Goal: Communication & Community: Answer question/provide support

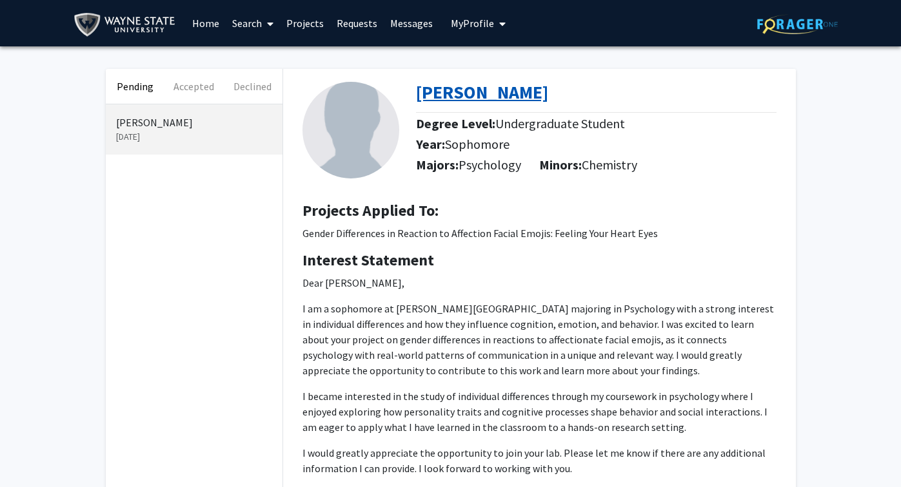
click at [498, 92] on b "[PERSON_NAME]" at bounding box center [482, 92] width 132 height 23
click at [247, 21] on link "Search" at bounding box center [253, 23] width 54 height 45
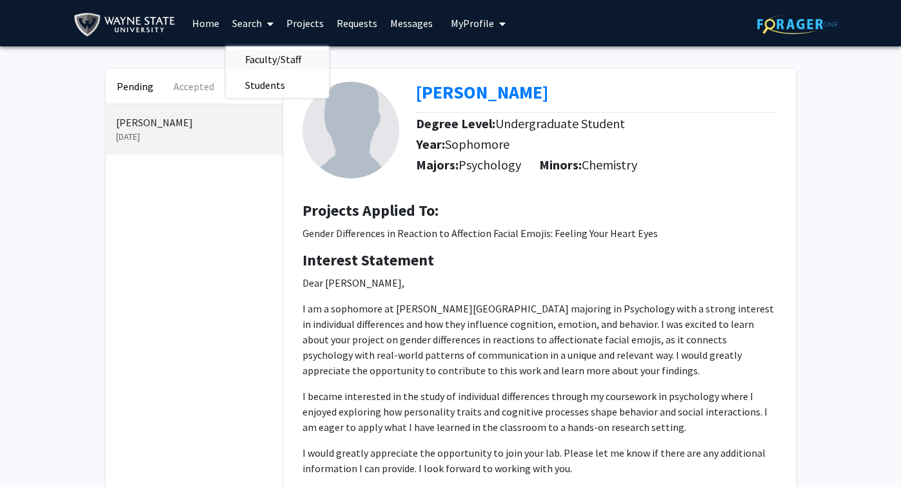
click at [247, 55] on span "Faculty/Staff" at bounding box center [273, 59] width 95 height 26
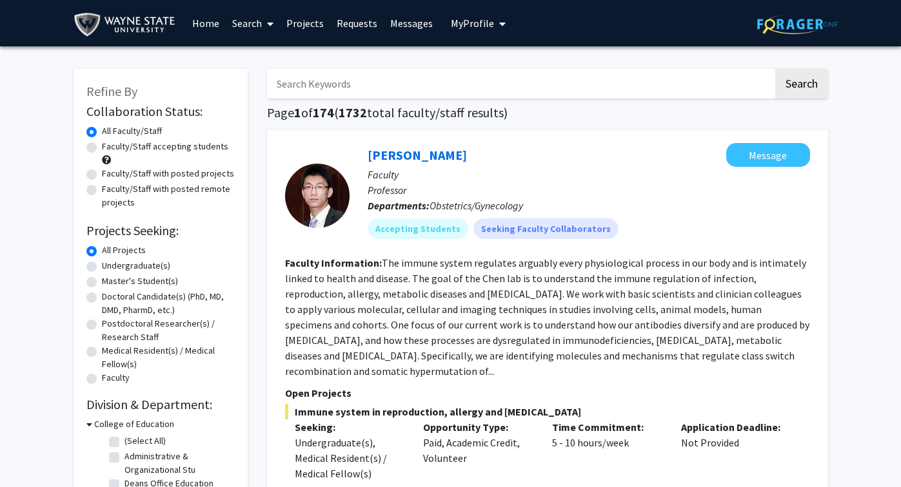
click at [360, 81] on input "Search Keywords" at bounding box center [520, 84] width 506 height 30
type input "Psychology Department"
click at [802, 81] on button "Search" at bounding box center [801, 84] width 53 height 30
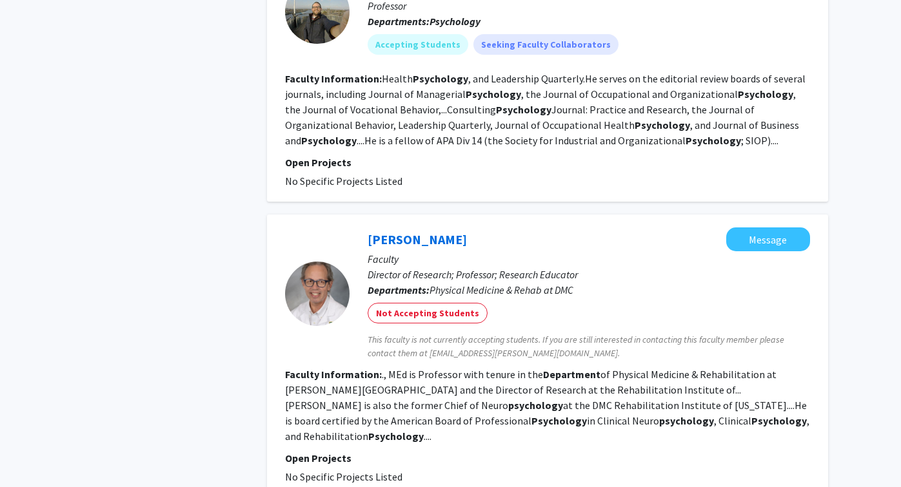
scroll to position [2435, 0]
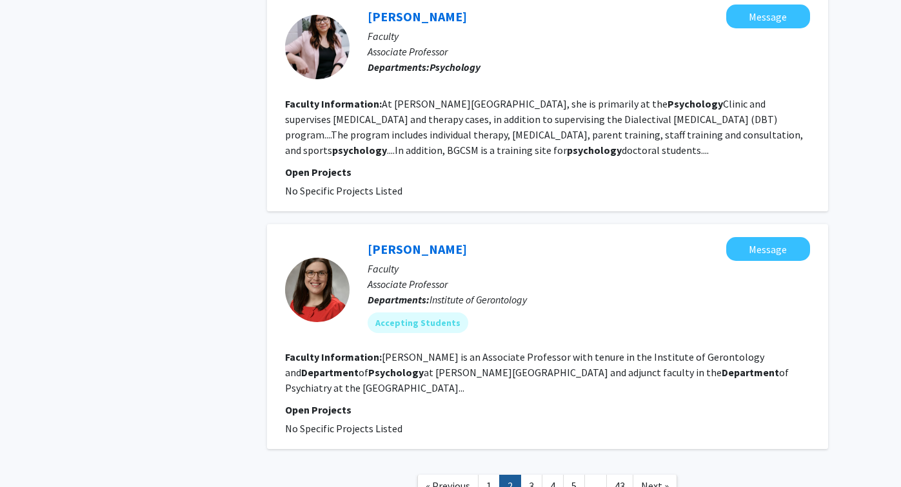
scroll to position [2115, 0]
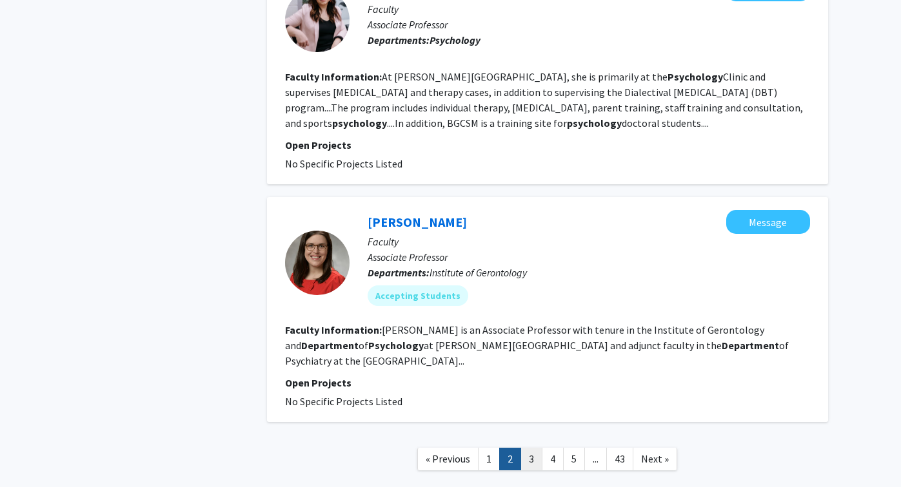
click at [531, 448] on link "3" at bounding box center [531, 459] width 22 height 23
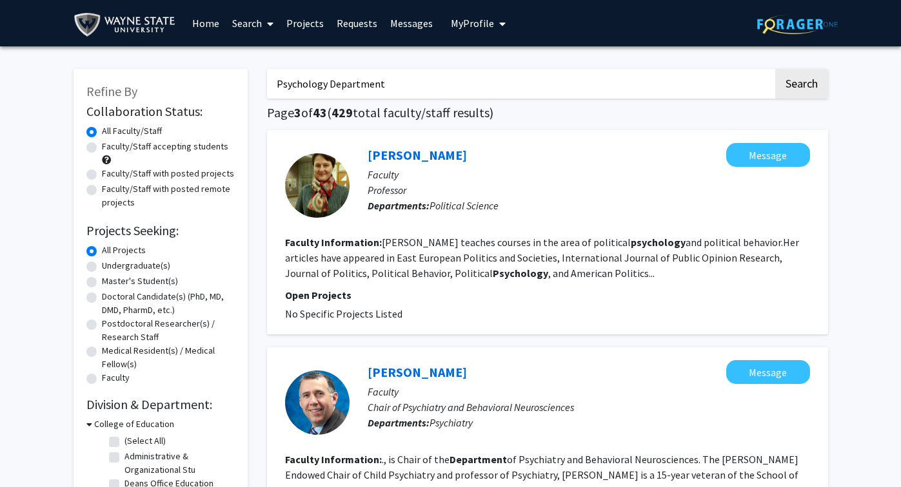
click at [146, 268] on label "Undergraduate(s)" at bounding box center [136, 266] width 68 height 14
click at [110, 268] on input "Undergraduate(s)" at bounding box center [106, 263] width 8 height 8
radio input "true"
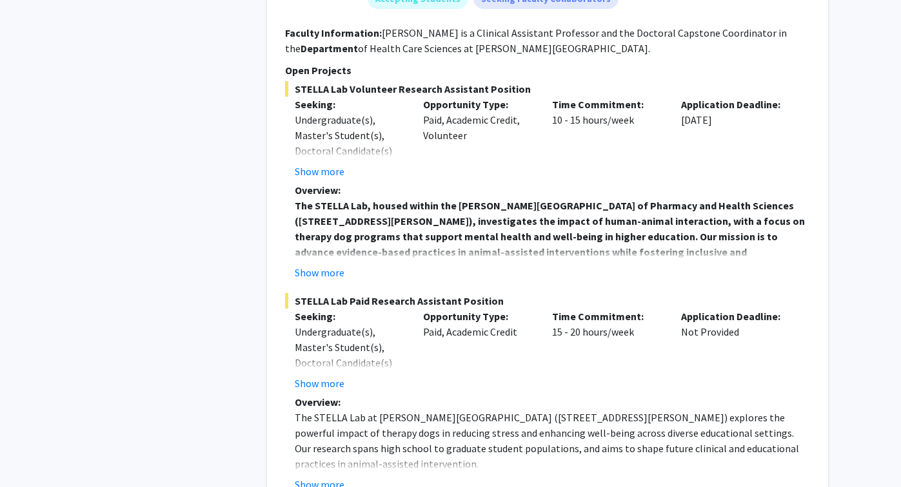
scroll to position [4549, 0]
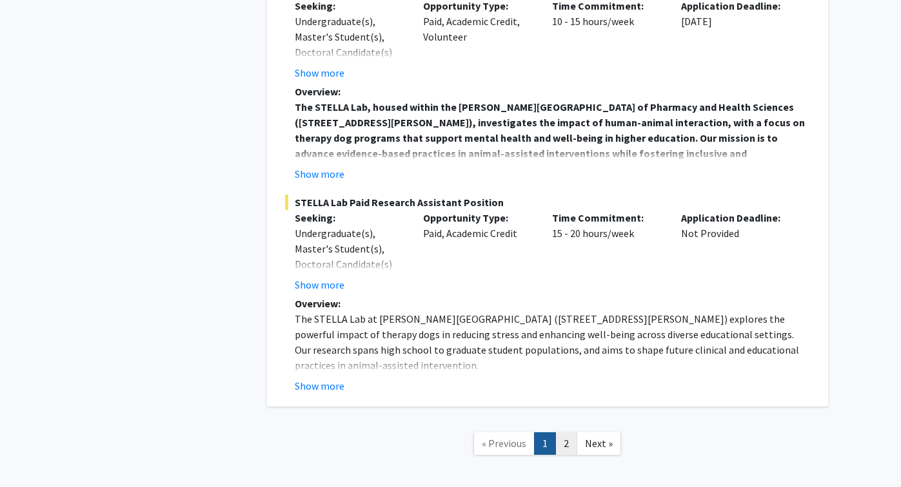
click at [565, 433] on link "2" at bounding box center [566, 444] width 22 height 23
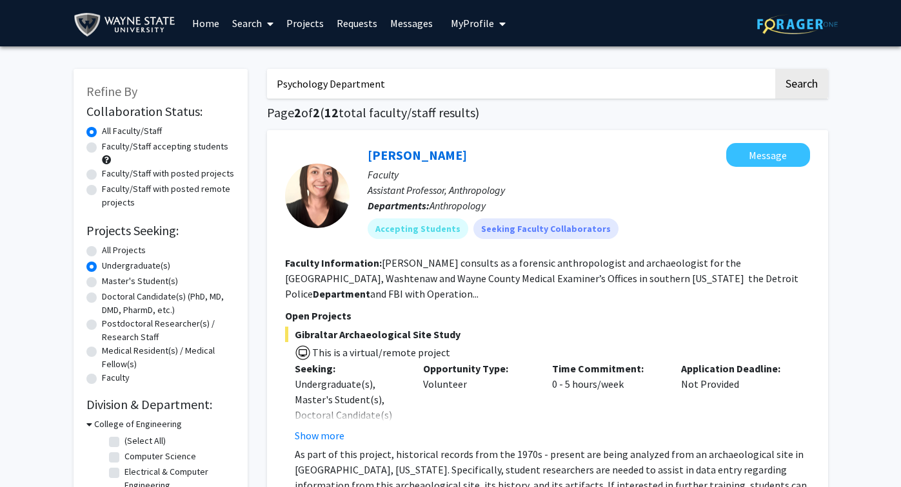
click at [102, 190] on label "Faculty/Staff with posted remote projects" at bounding box center [168, 195] width 133 height 27
click at [102, 190] on input "Faculty/Staff with posted remote projects" at bounding box center [106, 186] width 8 height 8
radio input "true"
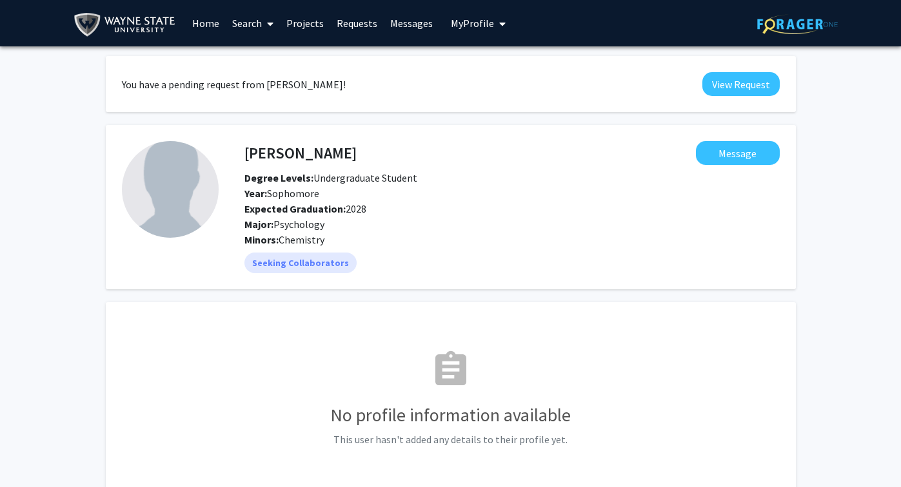
click at [435, 313] on fg-card "assignment No profile information available This user hasn't added any details …" at bounding box center [451, 403] width 690 height 202
click at [740, 155] on button "Message" at bounding box center [738, 153] width 84 height 24
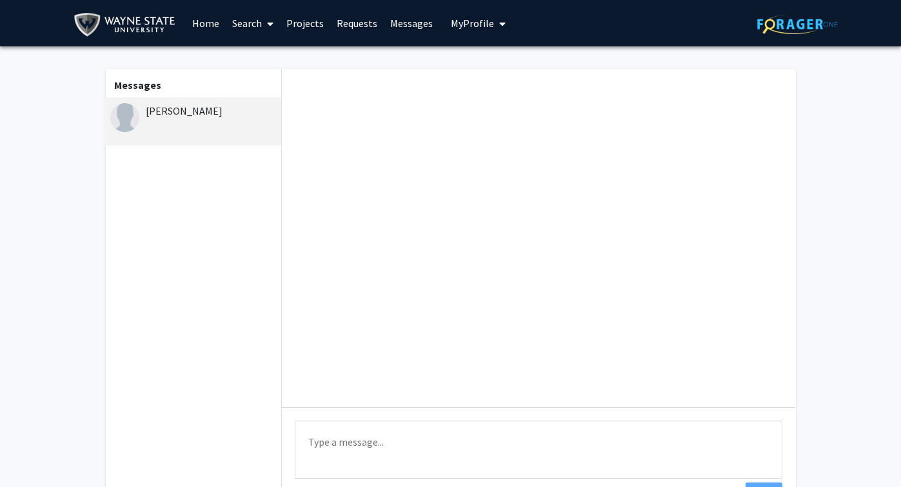
click at [505, 430] on textarea "Type a message" at bounding box center [538, 450] width 487 height 58
type textarea "Hi"
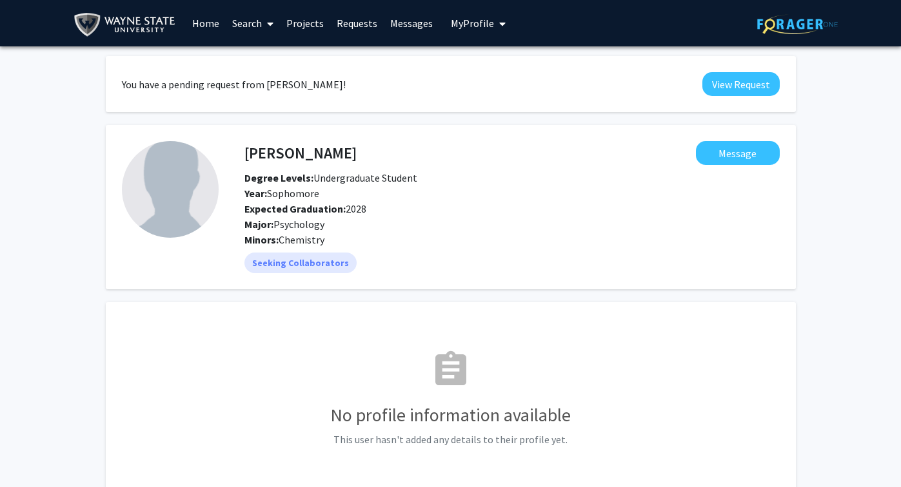
click at [362, 23] on link "Requests" at bounding box center [357, 23] width 54 height 45
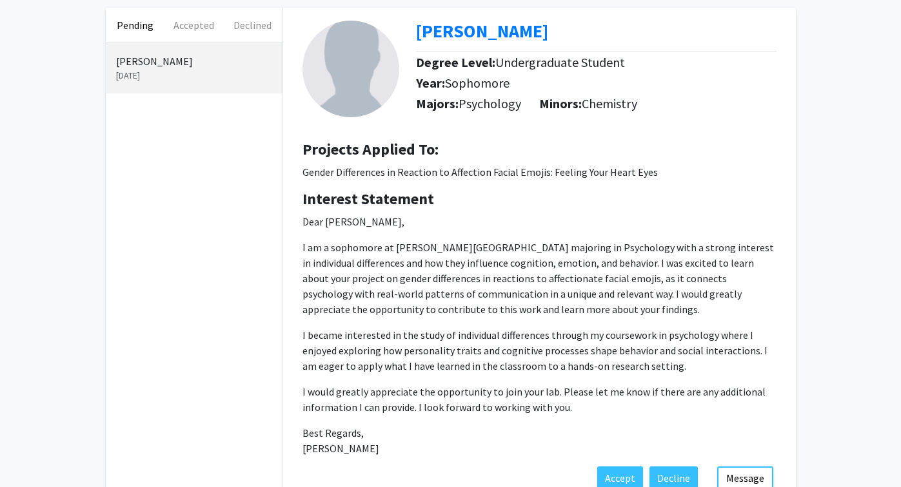
scroll to position [60, 0]
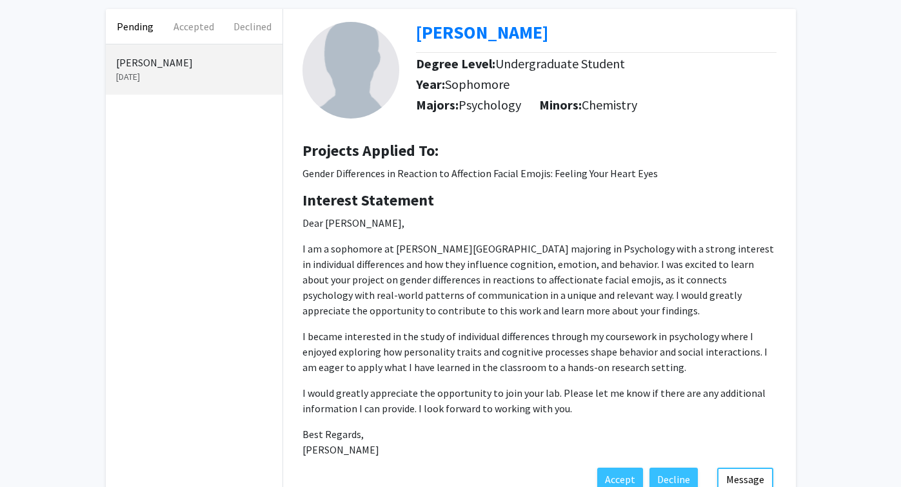
click at [829, 286] on div "Pending Accepted Declined Zachariah Bitar Aug 24, 2025 Zachariah Bitar Degree L…" at bounding box center [450, 258] width 901 height 544
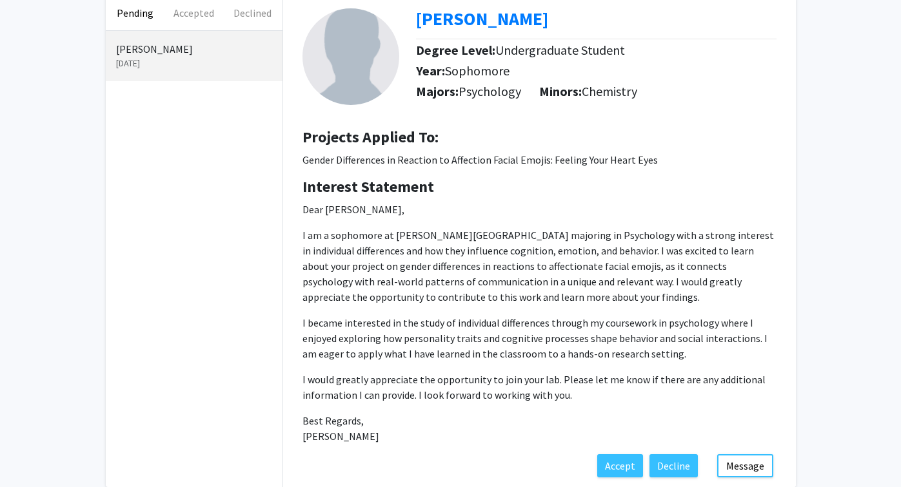
scroll to position [68, 0]
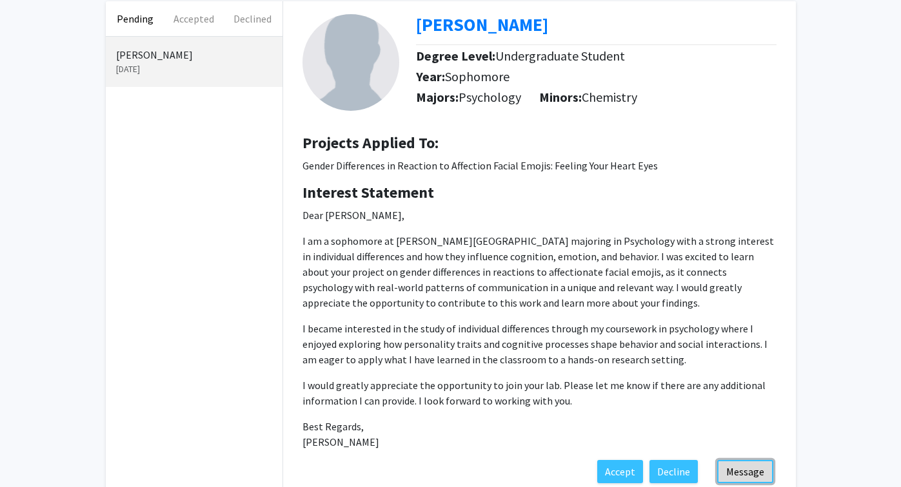
click at [748, 472] on button "Message" at bounding box center [745, 471] width 56 height 23
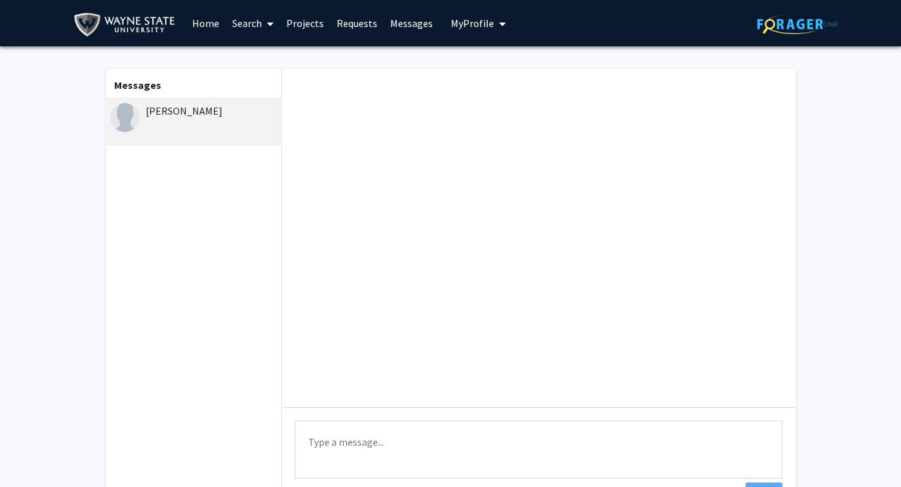
click at [674, 444] on textarea "Type a message" at bounding box center [538, 450] width 487 height 58
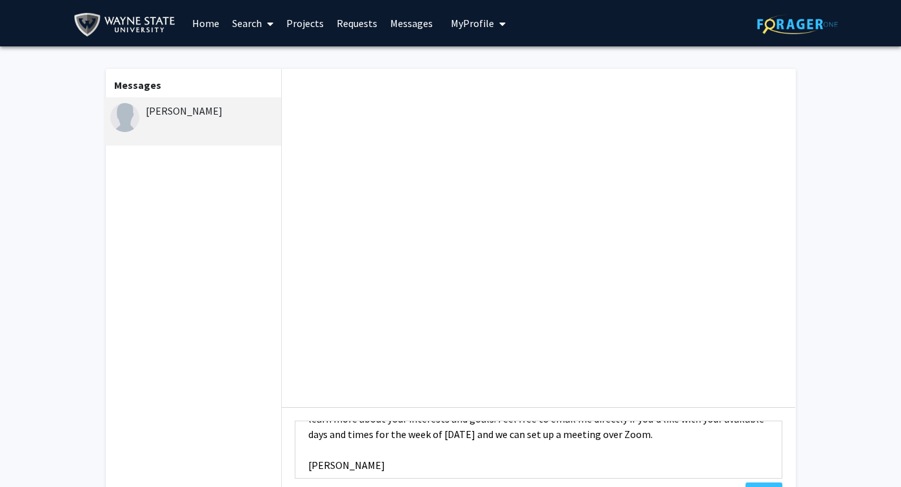
scroll to position [71, 0]
click at [646, 435] on textarea "Hi Zachariah, Thank you for your interest in this emoji project. I would love t…" at bounding box center [538, 450] width 487 height 58
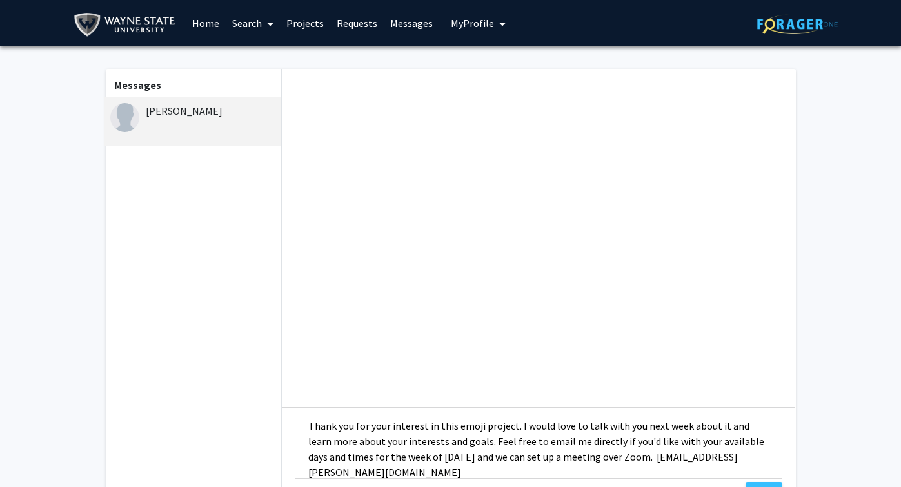
scroll to position [55, 0]
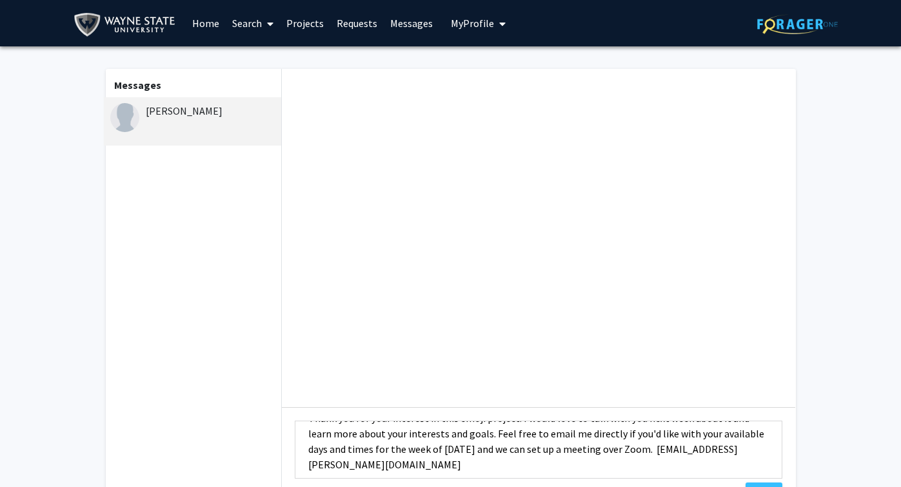
click at [593, 431] on textarea "Hi Zachariah, Thank you for your interest in this emoji project. I would love t…" at bounding box center [538, 450] width 487 height 58
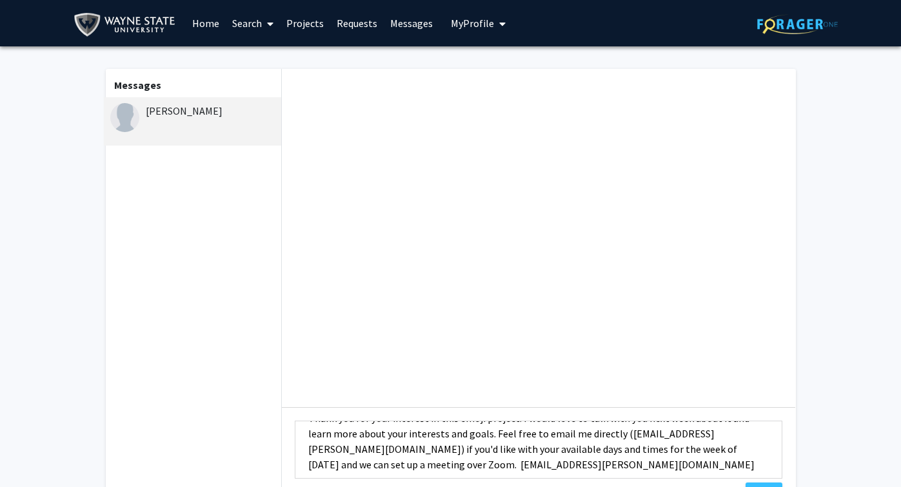
drag, startPoint x: 688, startPoint y: 433, endPoint x: 738, endPoint y: 434, distance: 50.3
click at [738, 434] on textarea "Hi Zachariah, Thank you for your interest in this emoji project. I would love t…" at bounding box center [538, 450] width 487 height 58
drag, startPoint x: 467, startPoint y: 433, endPoint x: 515, endPoint y: 436, distance: 47.8
click at [515, 436] on textarea "Hi Zachariah, Thank you for your interest in this emoji project. I would love t…" at bounding box center [538, 450] width 487 height 58
drag, startPoint x: 748, startPoint y: 450, endPoint x: 656, endPoint y: 453, distance: 92.2
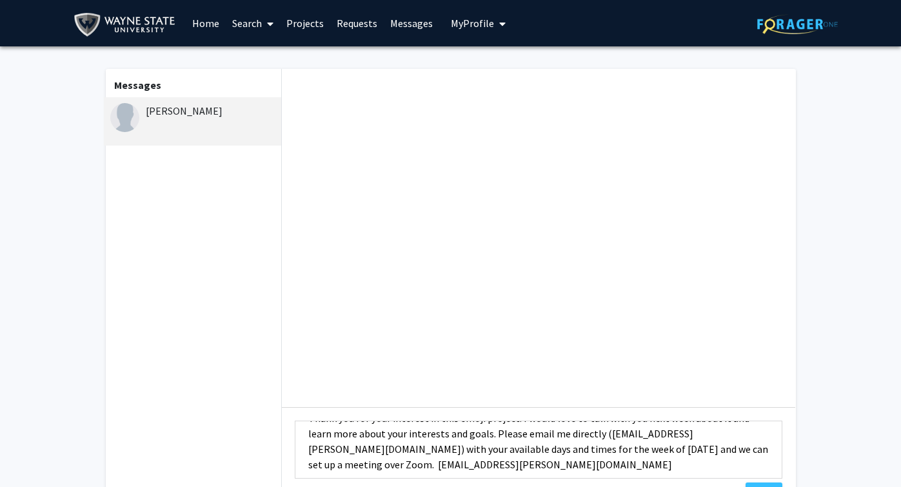
click at [656, 453] on textarea "Hi Zachariah, Thank you for your interest in this emoji project. I would love t…" at bounding box center [538, 450] width 487 height 58
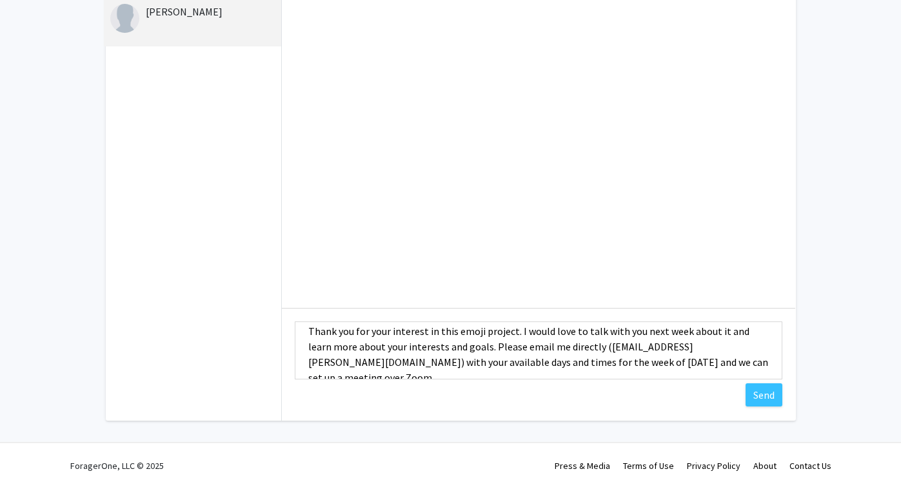
scroll to position [77, 0]
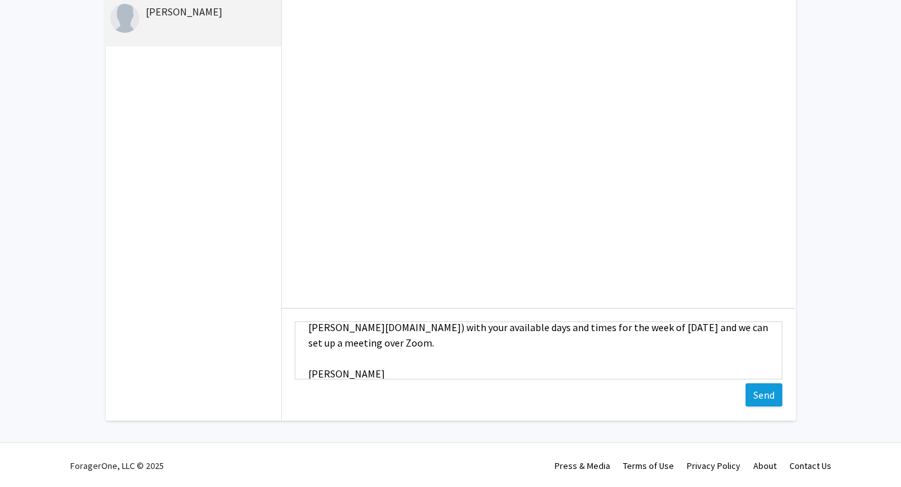
type textarea "Hi Zachariah, Thank you for your interest in this emoji project. I would love t…"
click at [763, 400] on button "Send" at bounding box center [763, 395] width 37 height 23
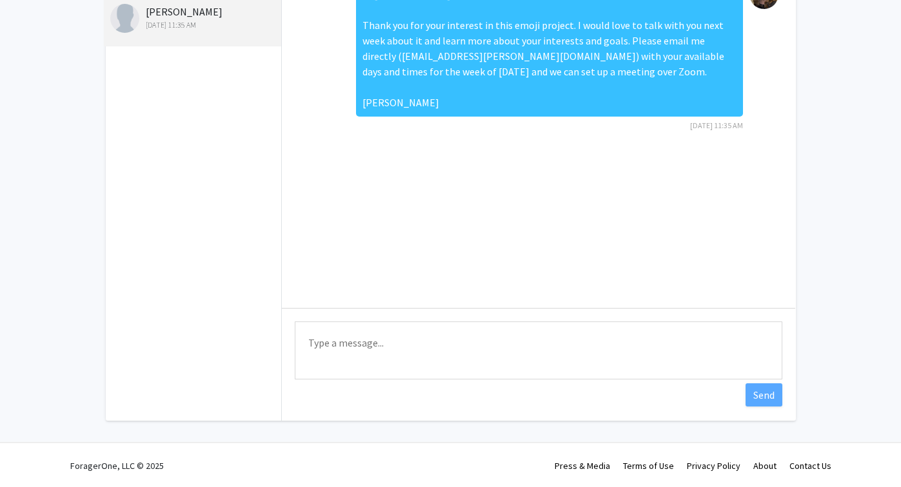
scroll to position [0, 0]
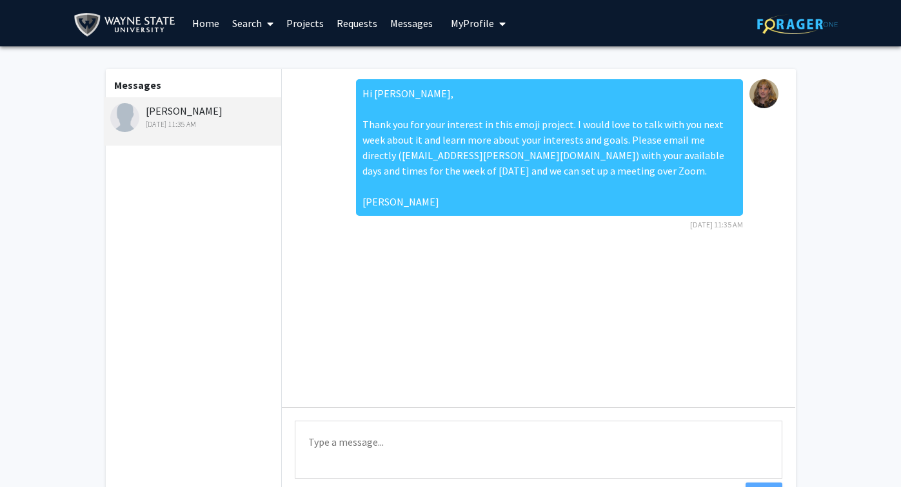
click at [202, 23] on link "Home" at bounding box center [206, 23] width 40 height 45
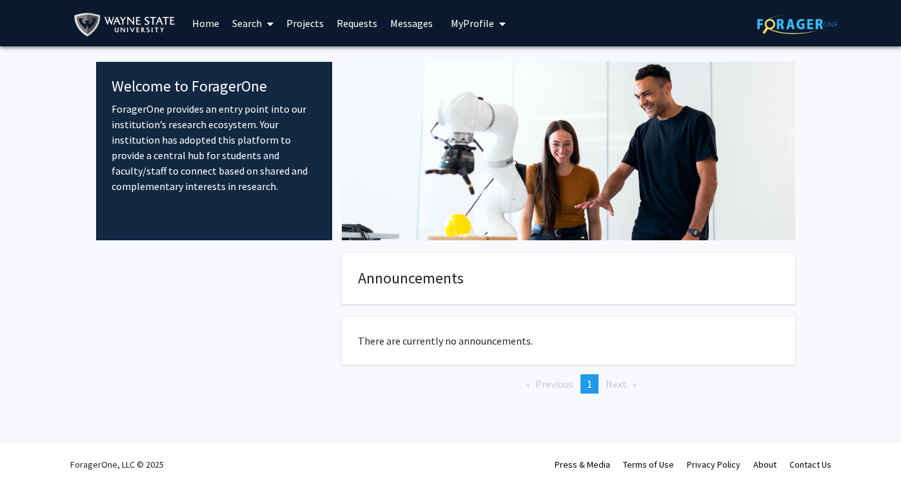
click at [248, 353] on div at bounding box center [214, 344] width 237 height 182
click at [250, 353] on div at bounding box center [214, 344] width 237 height 182
